Goal: Information Seeking & Learning: Learn about a topic

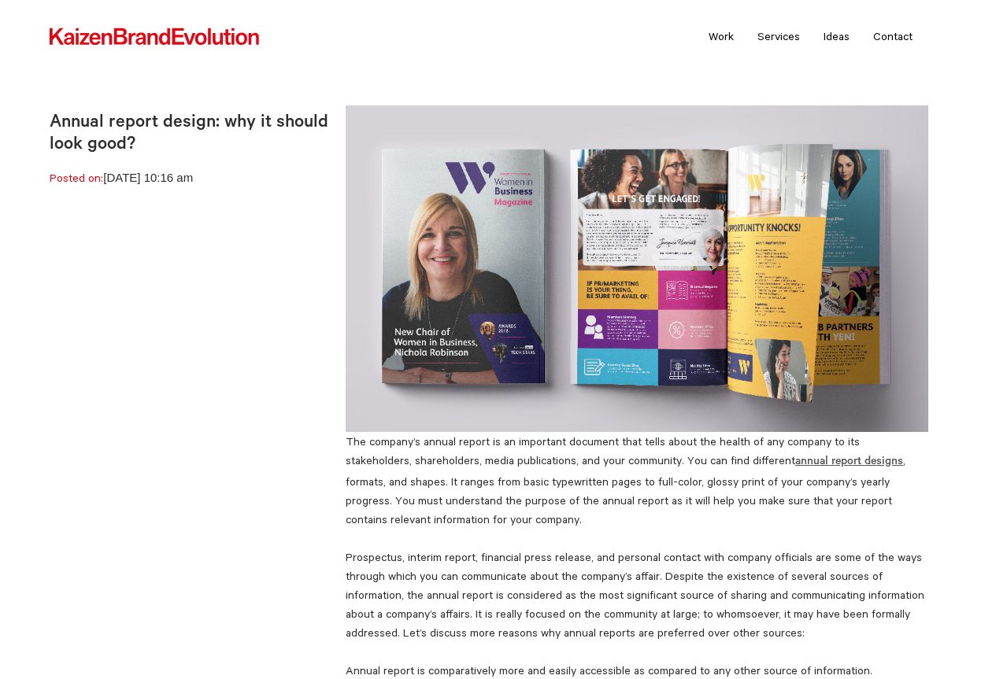
click at [795, 466] on strong "annual report designs" at bounding box center [849, 462] width 108 height 13
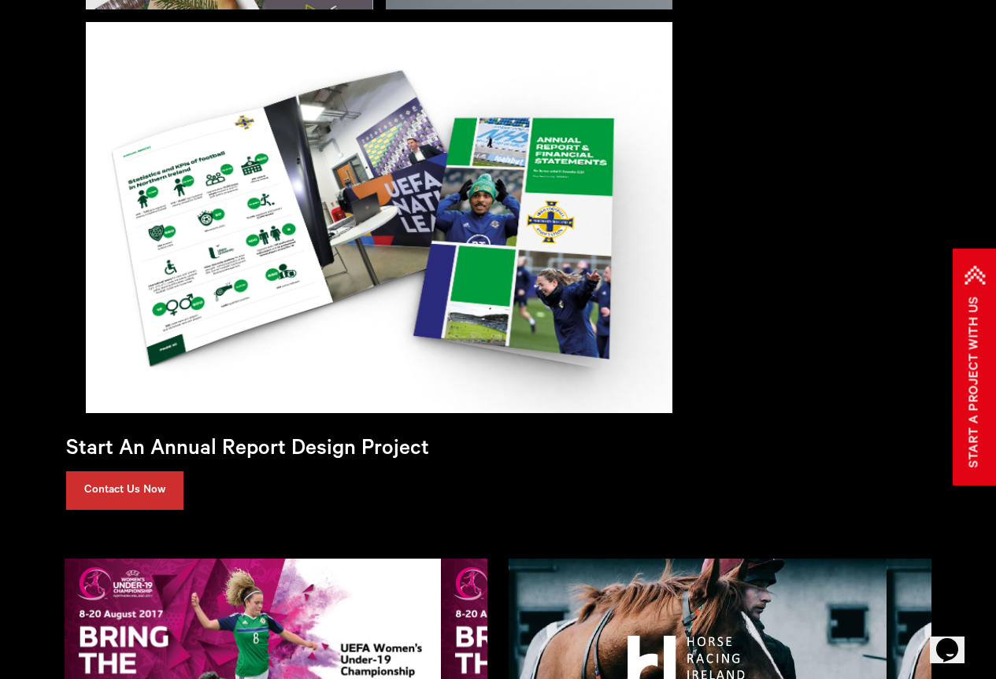
scroll to position [1574, 0]
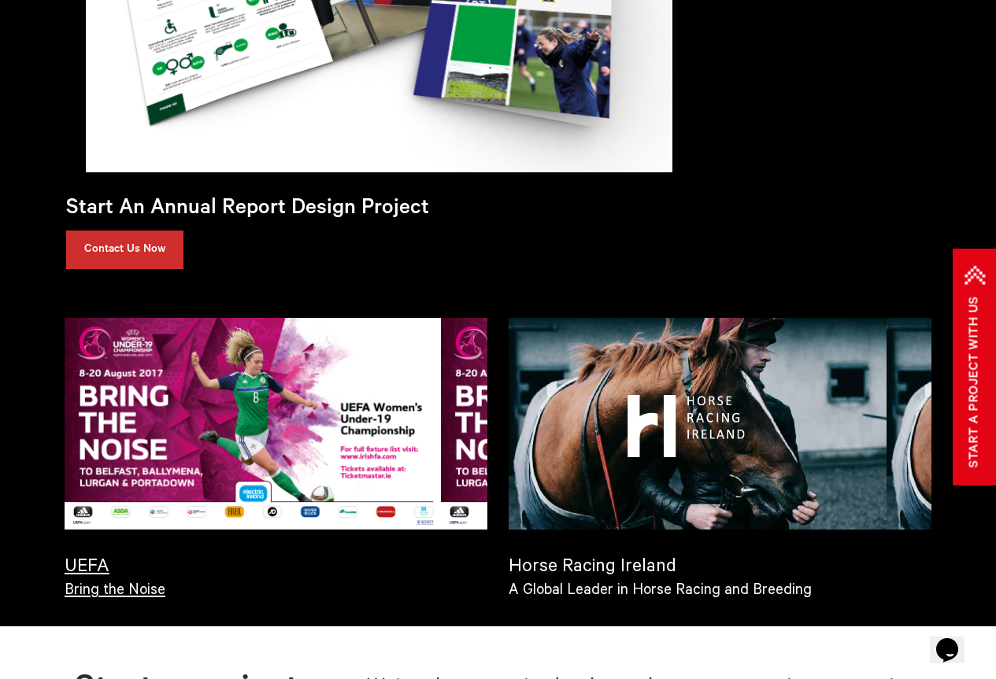
click at [130, 577] on h4 "UEFA" at bounding box center [276, 565] width 423 height 23
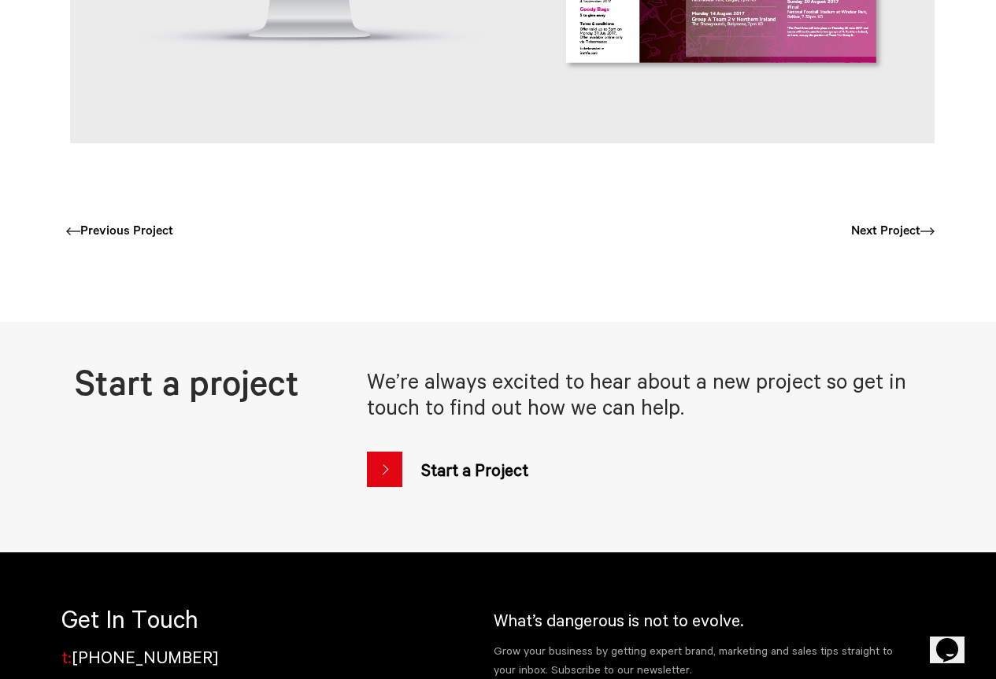
scroll to position [3857, 0]
